Goal: Task Accomplishment & Management: Manage account settings

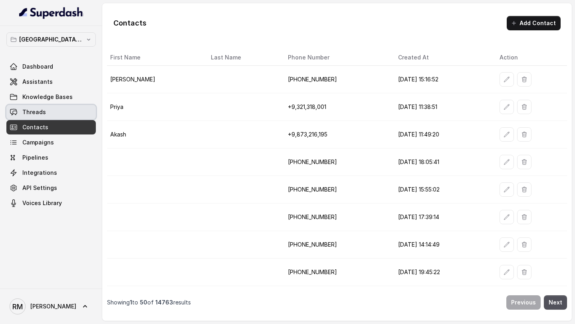
click at [62, 107] on link "Threads" at bounding box center [50, 112] width 89 height 14
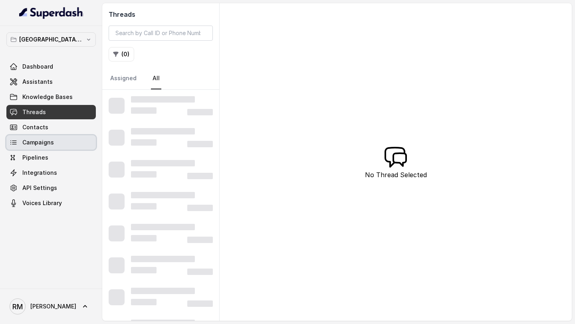
click at [44, 145] on span "Campaigns" at bounding box center [38, 143] width 32 height 8
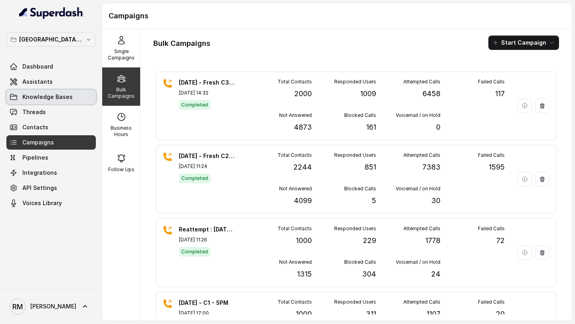
click at [44, 93] on span "Knowledge Bases" at bounding box center [47, 97] width 50 height 8
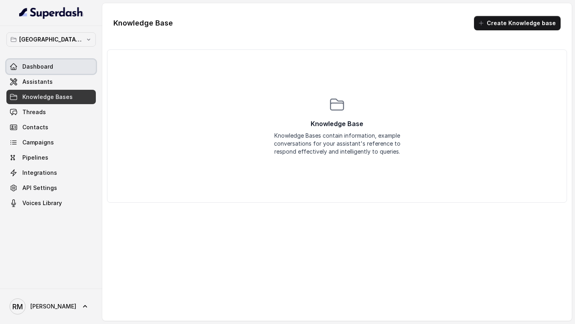
click at [52, 70] on link "Dashboard" at bounding box center [50, 66] width 89 height 14
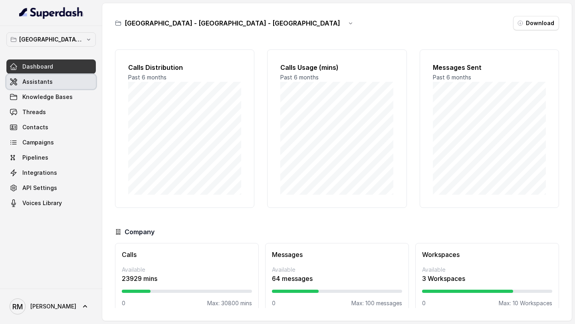
click at [45, 84] on span "Assistants" at bounding box center [37, 82] width 30 height 8
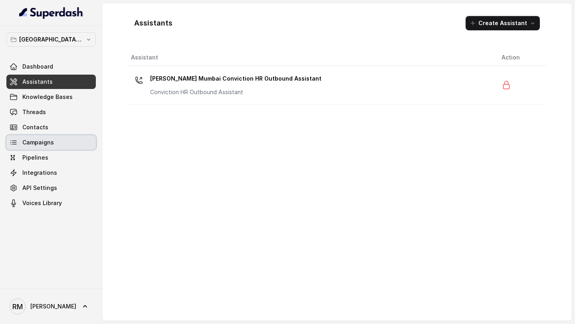
click at [50, 145] on span "Campaigns" at bounding box center [38, 143] width 32 height 8
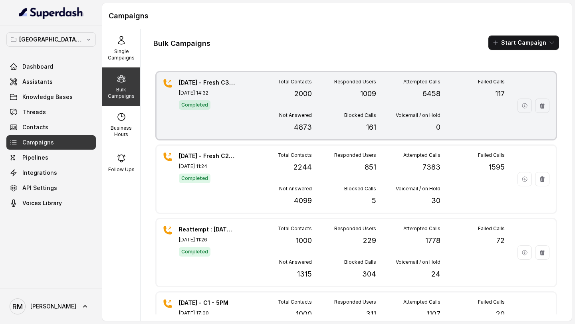
click at [199, 100] on span "Completed" at bounding box center [195, 105] width 32 height 10
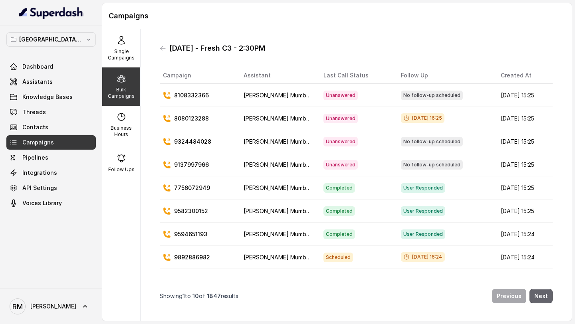
click at [545, 304] on nav "Showing 1 to 10 of 1847 results Previous Next" at bounding box center [356, 296] width 393 height 24
click at [547, 299] on button "Next" at bounding box center [540, 296] width 23 height 14
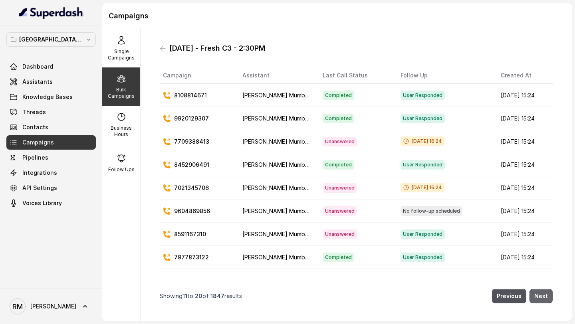
click at [545, 296] on button "Next" at bounding box center [540, 296] width 23 height 14
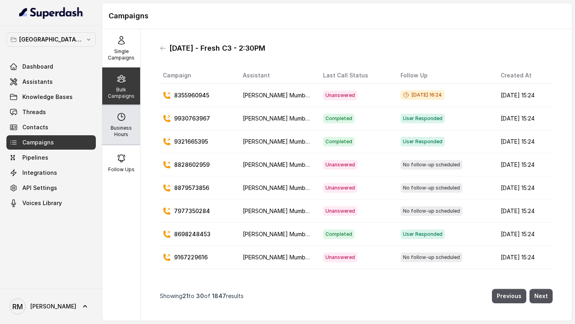
click at [126, 129] on p "Business Hours" at bounding box center [121, 131] width 32 height 13
select select "Asia/Calcutta"
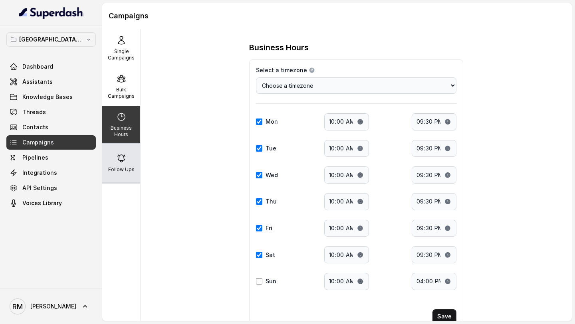
click at [118, 153] on div "Follow Ups" at bounding box center [121, 163] width 38 height 38
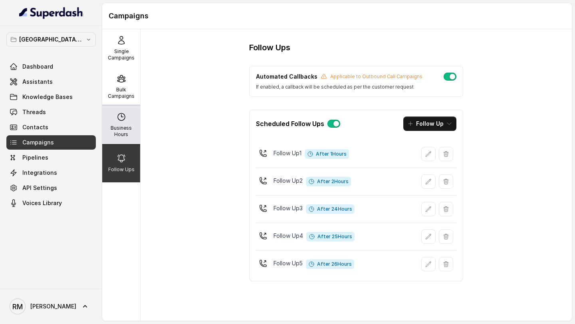
click at [126, 132] on p "Business Hours" at bounding box center [121, 131] width 32 height 13
select select "Asia/Calcutta"
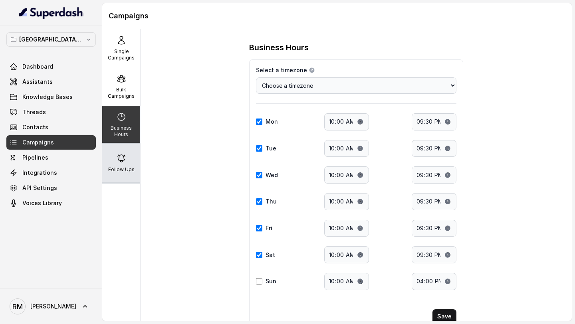
click at [120, 151] on div "Follow Ups" at bounding box center [121, 163] width 38 height 38
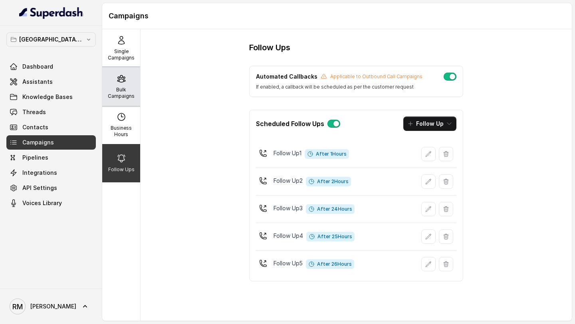
click at [115, 82] on div "Bulk Campaigns" at bounding box center [121, 86] width 38 height 38
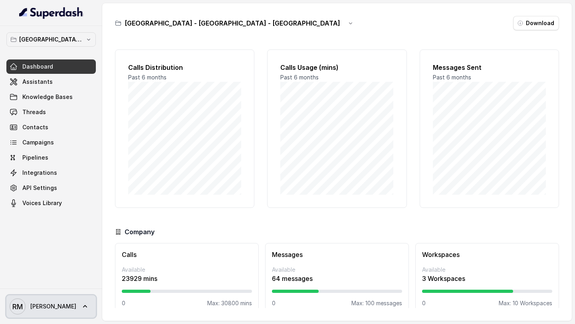
click at [44, 309] on span "[PERSON_NAME]" at bounding box center [53, 307] width 46 height 8
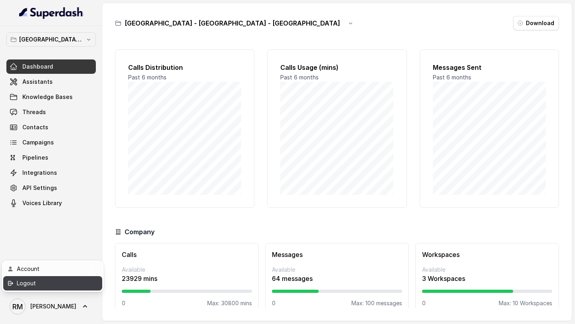
click at [75, 281] on div "Logout" at bounding box center [51, 284] width 68 height 10
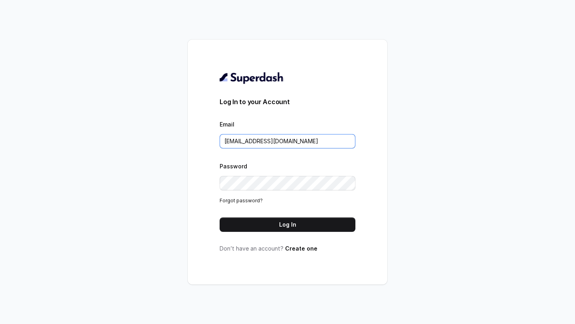
click at [323, 141] on input "[EMAIL_ADDRESS][DOMAIN_NAME]" at bounding box center [288, 141] width 136 height 14
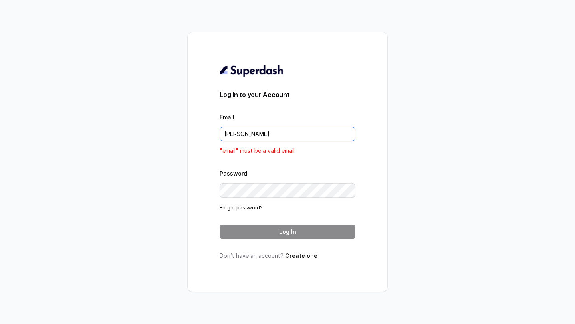
type input "[EMAIL_ADDRESS][DOMAIN_NAME]"
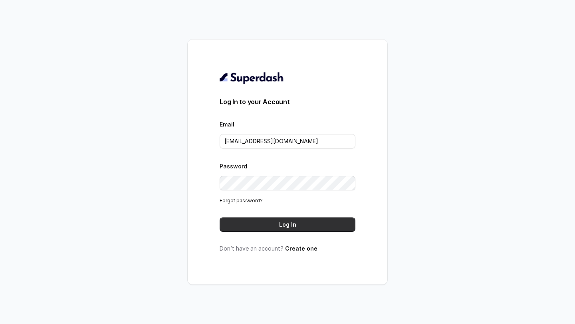
click at [292, 227] on button "Log In" at bounding box center [288, 225] width 136 height 14
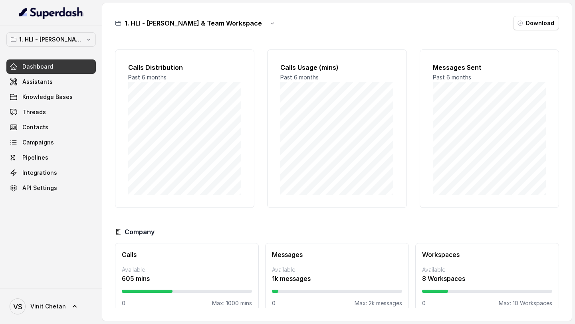
click at [68, 48] on div "1. HLI - Vinit & Team Workspace Dashboard Assistants Knowledge Bases Threads Co…" at bounding box center [50, 113] width 89 height 163
click at [71, 44] on p "1. HLI - Vinit & Team Workspace" at bounding box center [51, 40] width 64 height 10
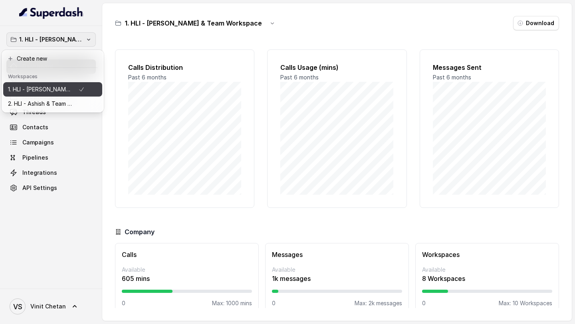
click at [46, 101] on p "2. HLI - Ashish & Team Workspace" at bounding box center [40, 104] width 64 height 10
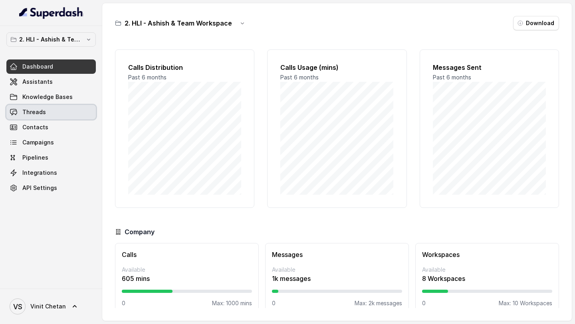
click at [49, 113] on link "Threads" at bounding box center [50, 112] width 89 height 14
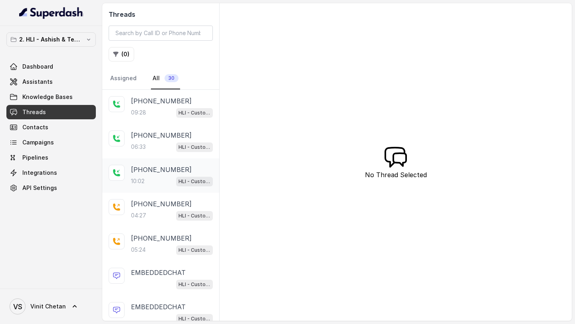
click at [131, 165] on p "+919920297639" at bounding box center [161, 170] width 61 height 10
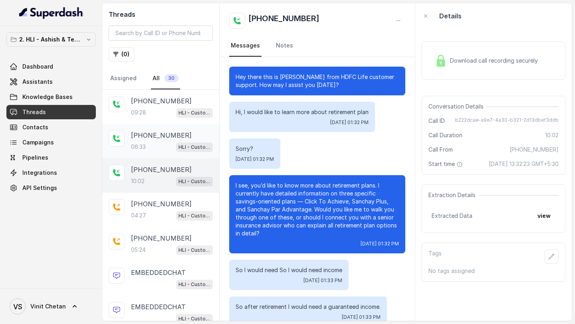
scroll to position [1915, 0]
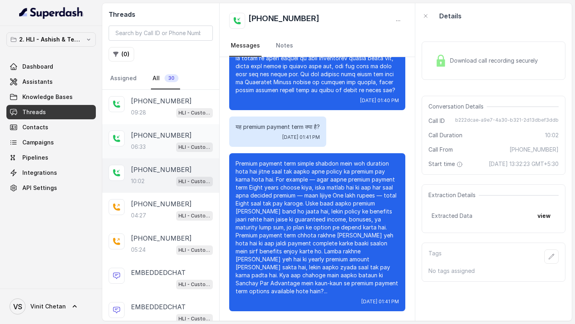
click at [151, 151] on div "06:33 HLI - Customer Support Assistant" at bounding box center [172, 147] width 82 height 10
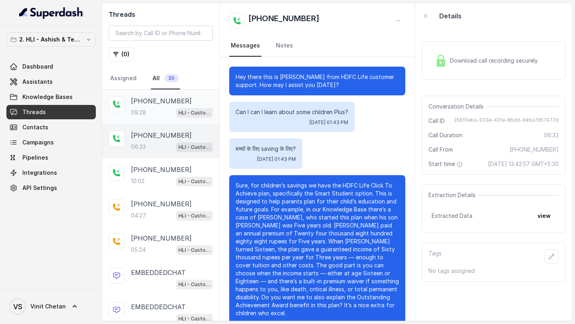
scroll to position [1086, 0]
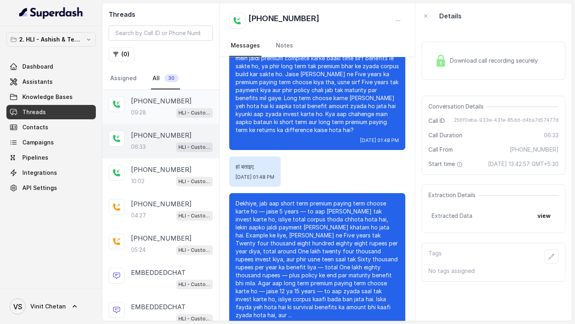
click at [159, 111] on div "09:28 HLI - Customer Support Assistant" at bounding box center [172, 112] width 82 height 10
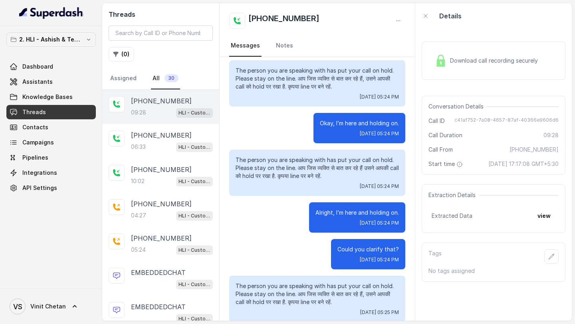
scroll to position [2146, 0]
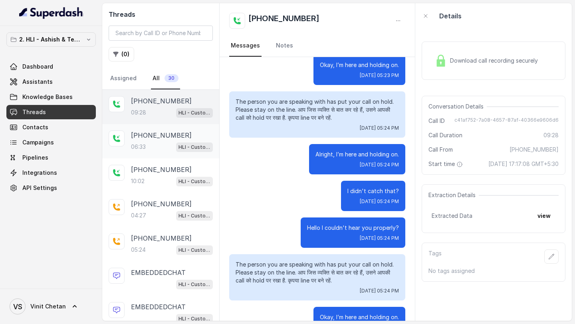
click at [146, 144] on p "06:33" at bounding box center [138, 147] width 15 height 8
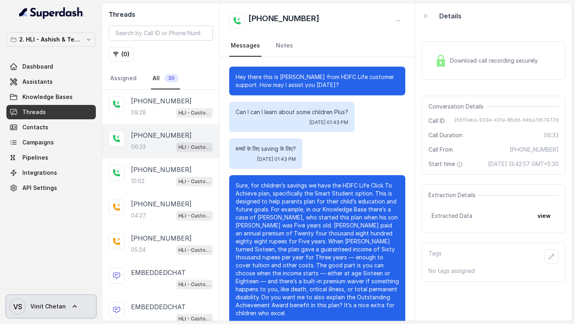
click at [44, 307] on span "Vinit Chetan" at bounding box center [48, 307] width 36 height 8
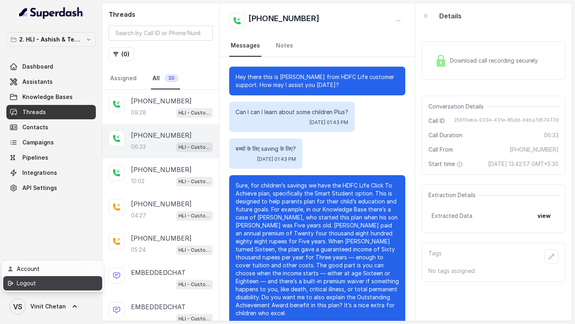
click at [61, 287] on div "Logout" at bounding box center [51, 284] width 68 height 10
